Goal: Navigation & Orientation: Find specific page/section

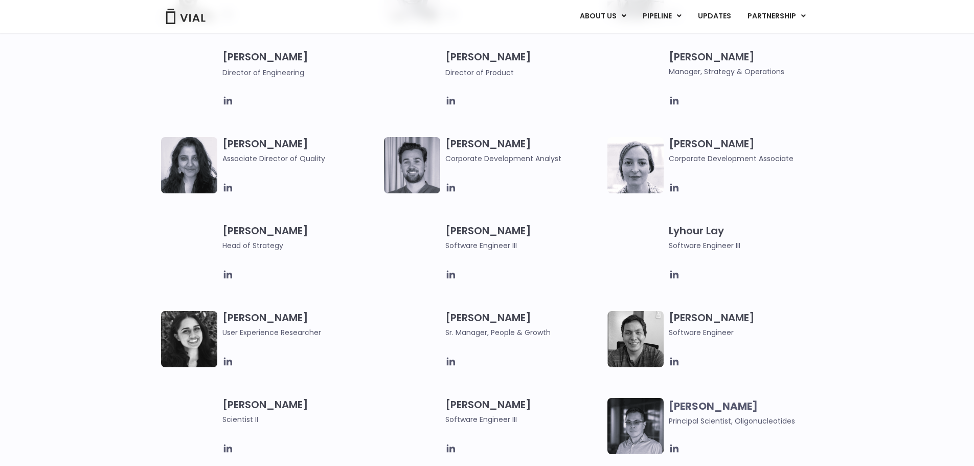
scroll to position [1636, 0]
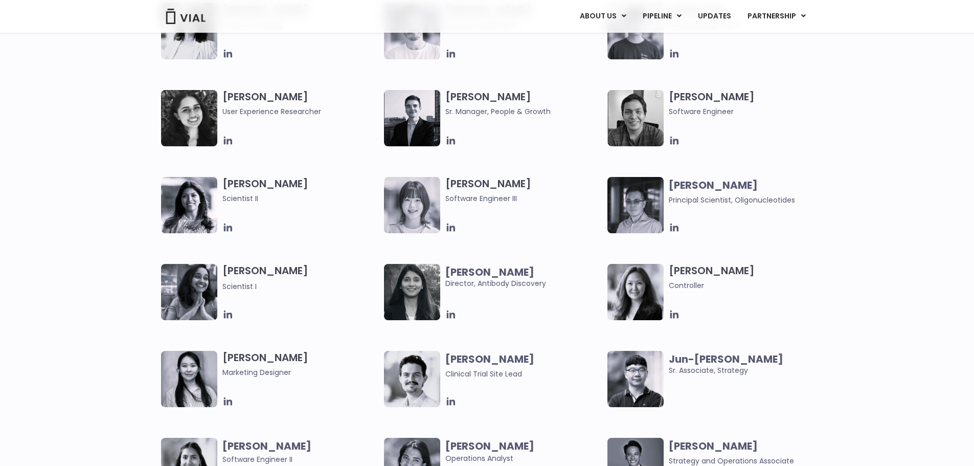
click at [198, 110] on img at bounding box center [189, 118] width 56 height 56
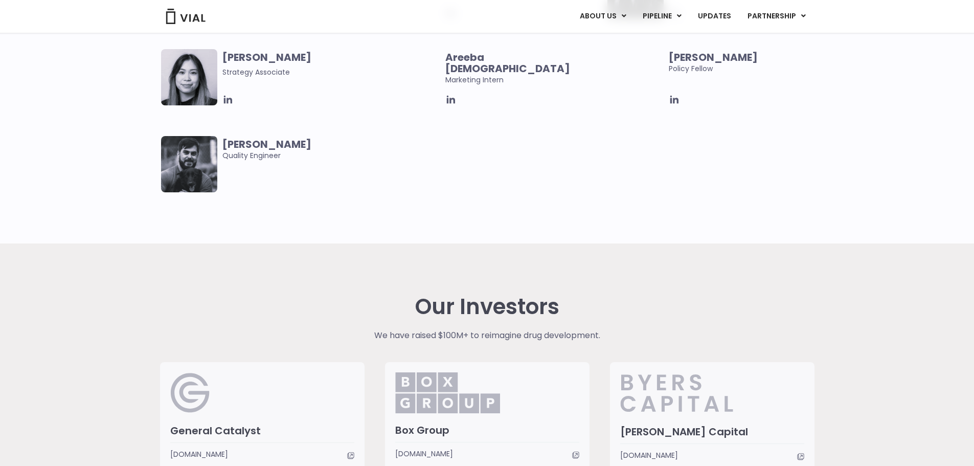
scroll to position [1675, 0]
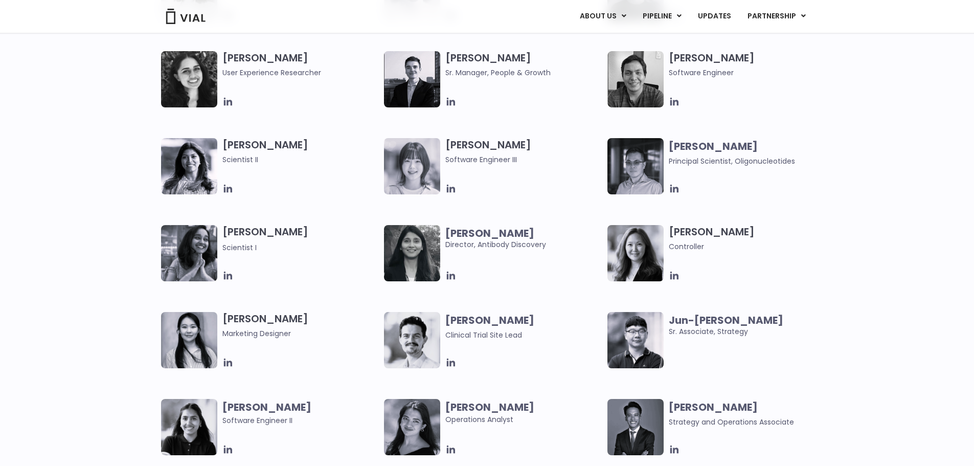
click at [520, 201] on div "Mehtab Bhinder User Experience Researcher Owen Allen Sr. Manager, People & Grow…" at bounding box center [496, 311] width 670 height 521
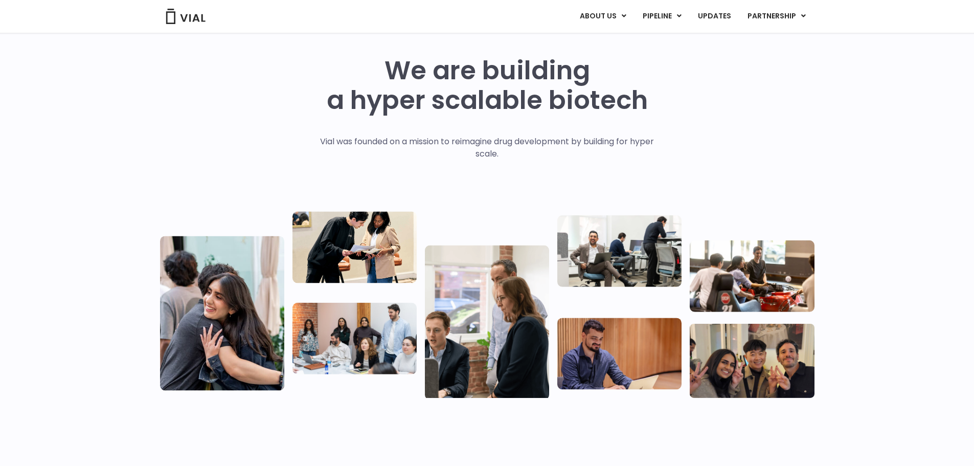
scroll to position [0, 0]
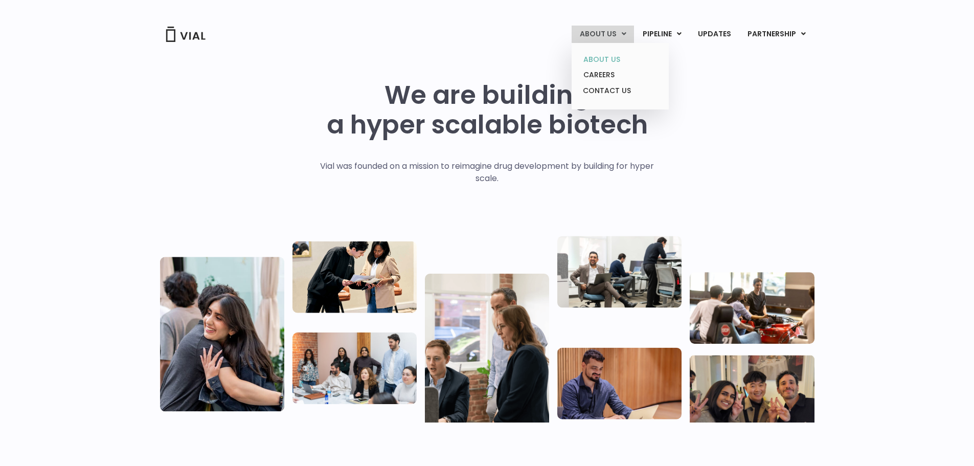
click at [609, 61] on link "ABOUT US" at bounding box center [619, 60] width 89 height 16
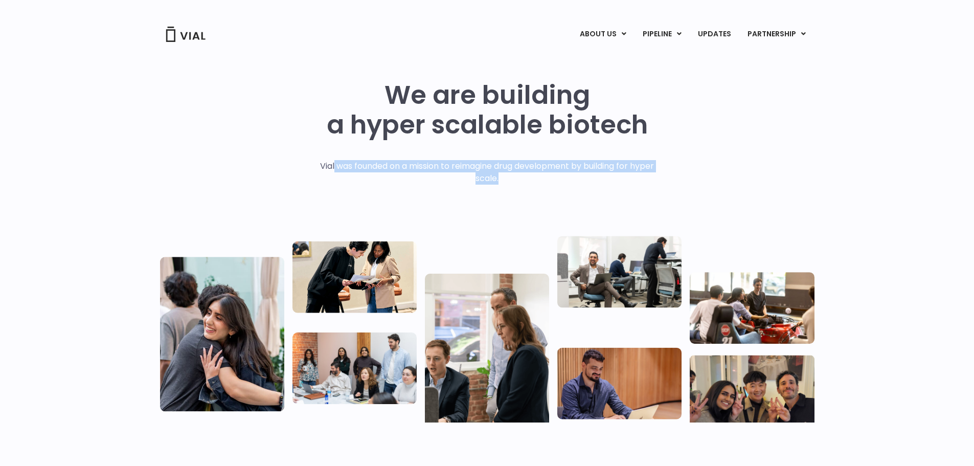
drag, startPoint x: 331, startPoint y: 164, endPoint x: 571, endPoint y: 180, distance: 240.8
click at [571, 180] on p "Vial was founded on a mission to reimagine drug development by building for hyp…" at bounding box center [486, 172] width 355 height 25
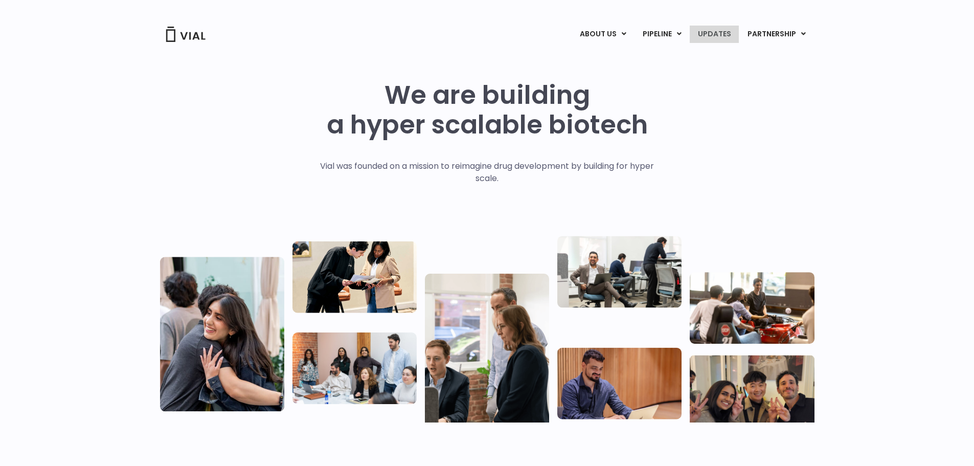
click at [728, 35] on link "UPDATES" at bounding box center [714, 34] width 49 height 17
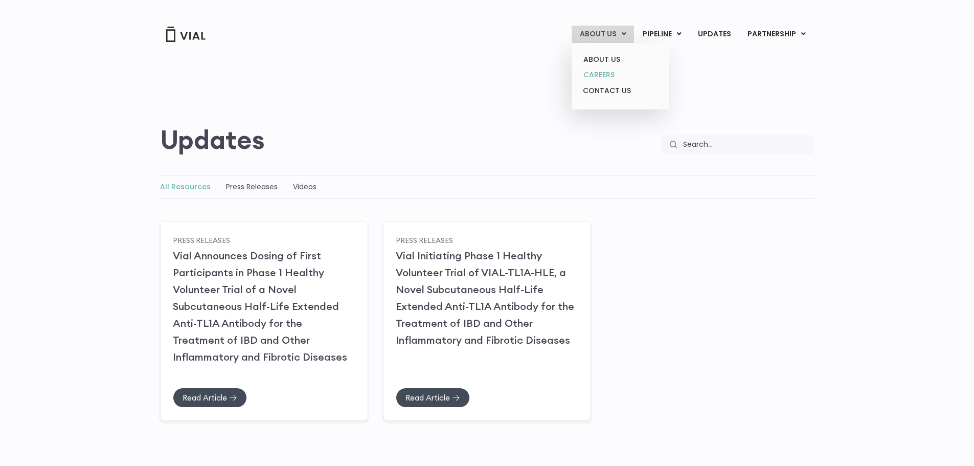
click at [612, 72] on link "CAREERS" at bounding box center [619, 75] width 89 height 16
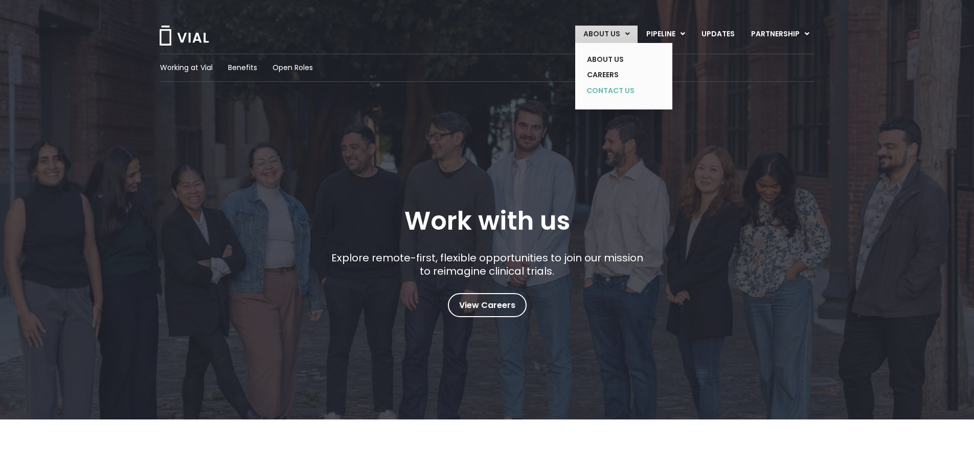
click at [620, 92] on link "CONTACT US" at bounding box center [616, 91] width 75 height 16
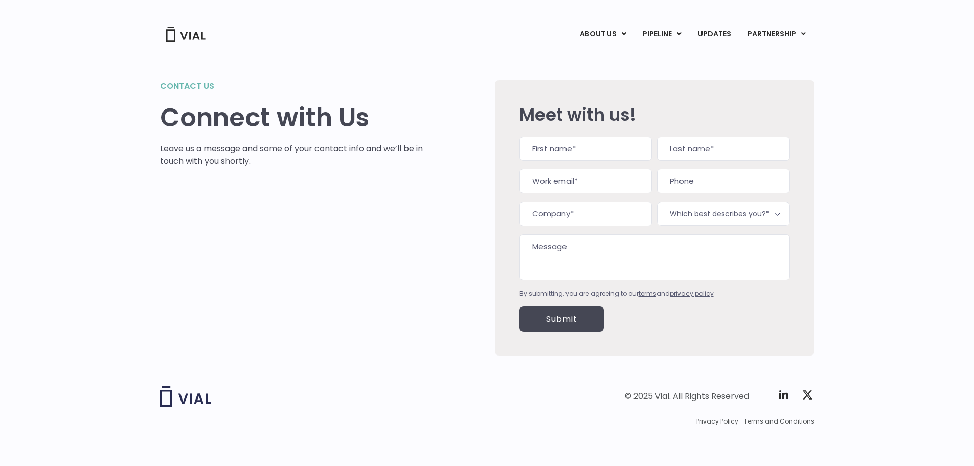
scroll to position [1, 0]
